Goal: Information Seeking & Learning: Learn about a topic

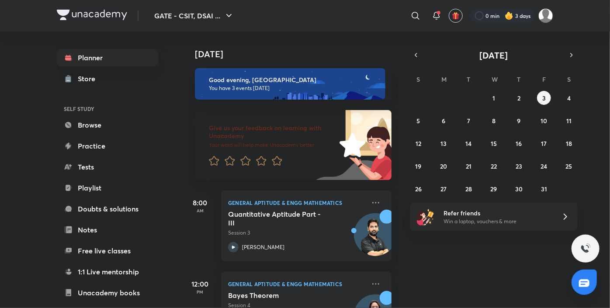
scroll to position [128, 0]
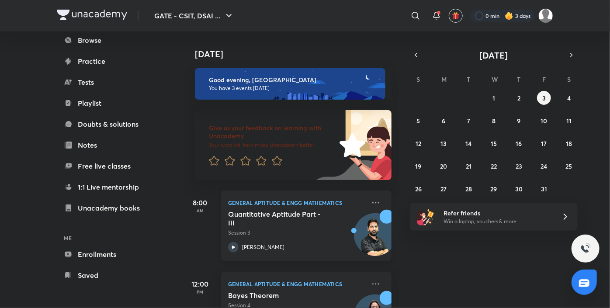
scroll to position [128, 0]
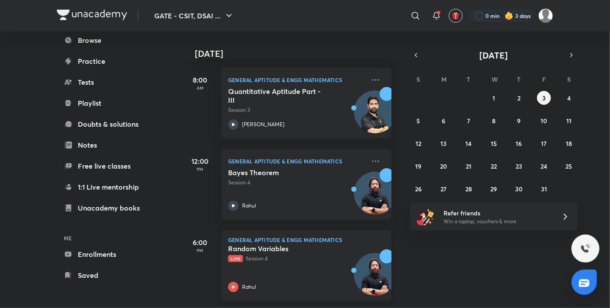
click at [281, 261] on div "Random Variables Live Session 4 Rahul" at bounding box center [296, 268] width 137 height 48
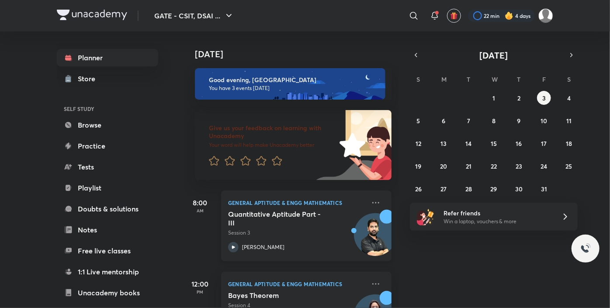
scroll to position [73, 0]
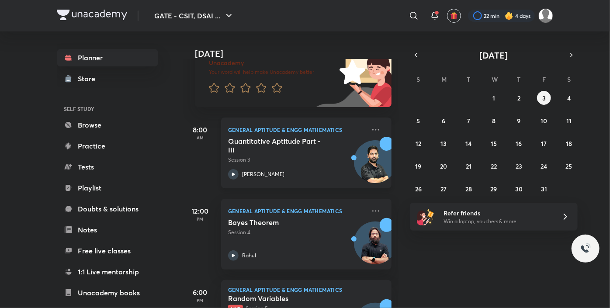
click at [296, 158] on p "Session 3" at bounding box center [296, 160] width 137 height 8
